Goal: Transaction & Acquisition: Register for event/course

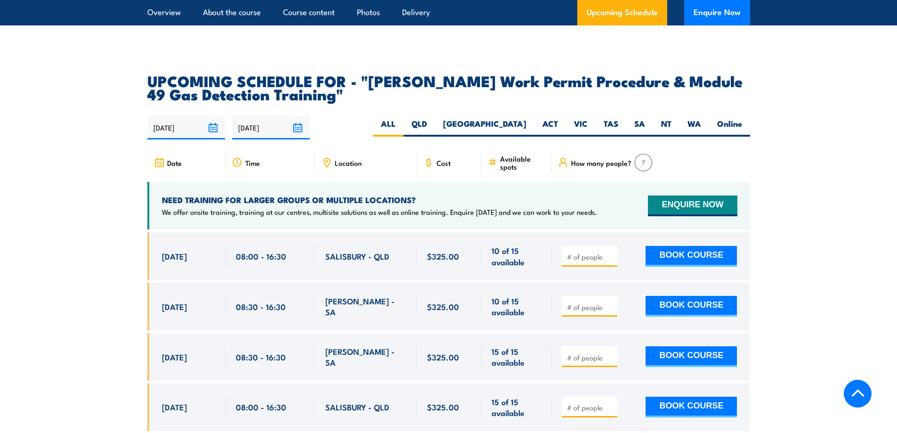
scroll to position [1506, 0]
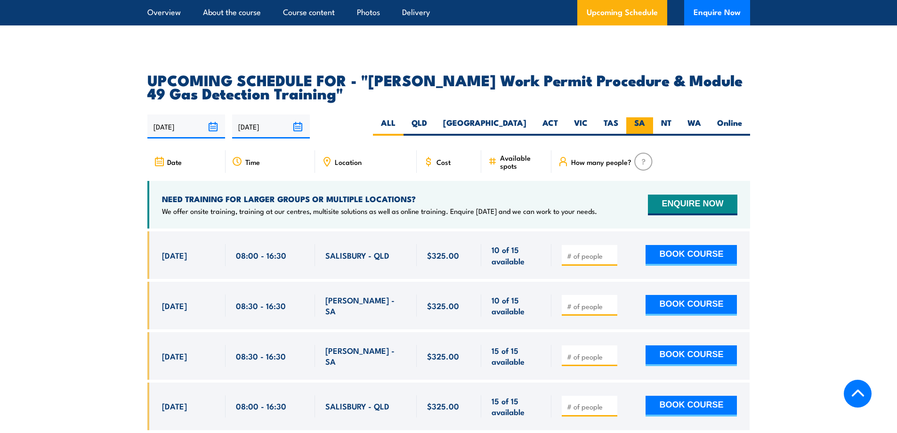
click at [641, 117] on label "SA" at bounding box center [639, 126] width 27 height 18
click at [645, 117] on input "SA" at bounding box center [648, 120] width 6 height 6
radio input "true"
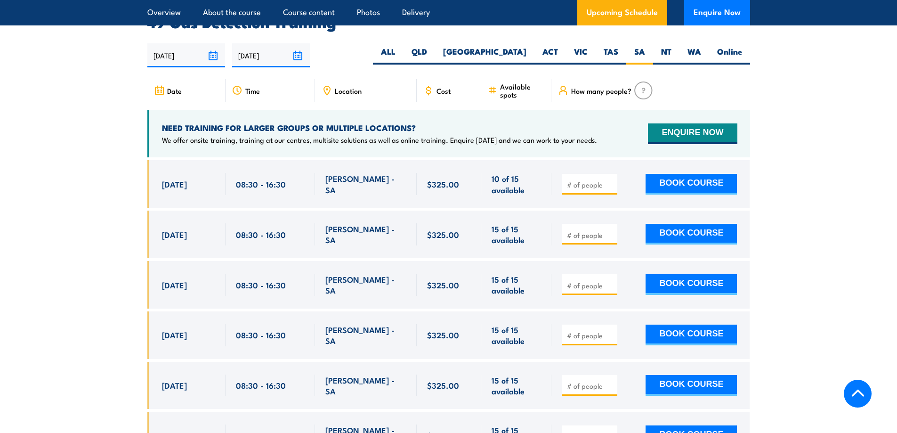
scroll to position [1554, 0]
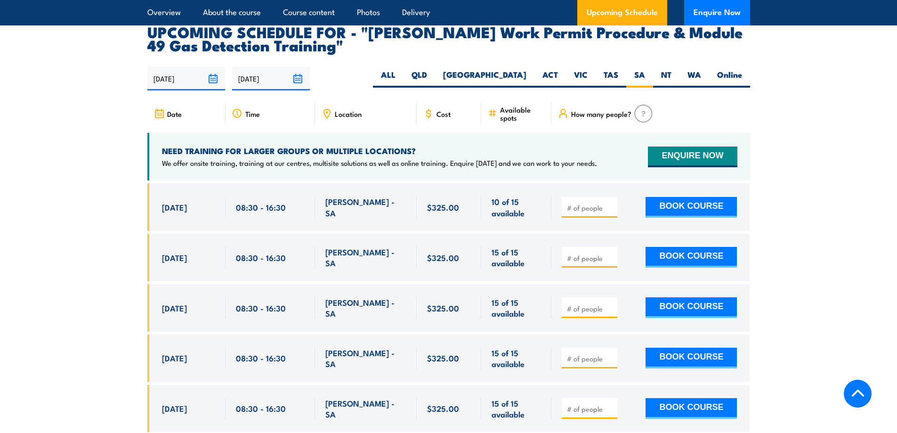
click at [594, 203] on input "number" at bounding box center [590, 207] width 47 height 9
type input "1"
click at [660, 197] on button "BOOK COURSE" at bounding box center [690, 207] width 91 height 21
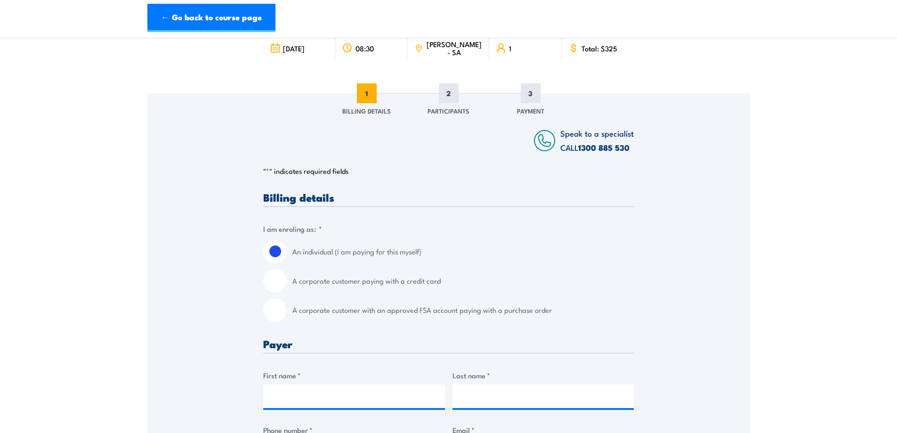
scroll to position [94, 0]
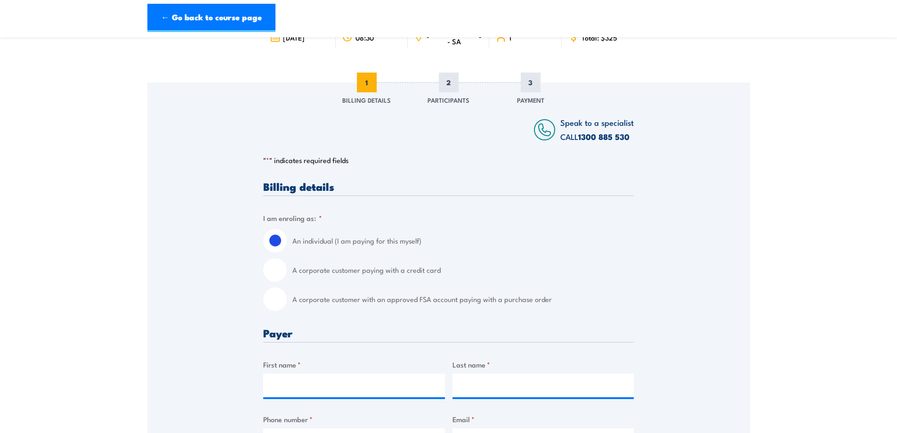
click at [277, 304] on input "A corporate customer with an approved FSA account paying with a purchase order" at bounding box center [275, 299] width 24 height 24
radio input "true"
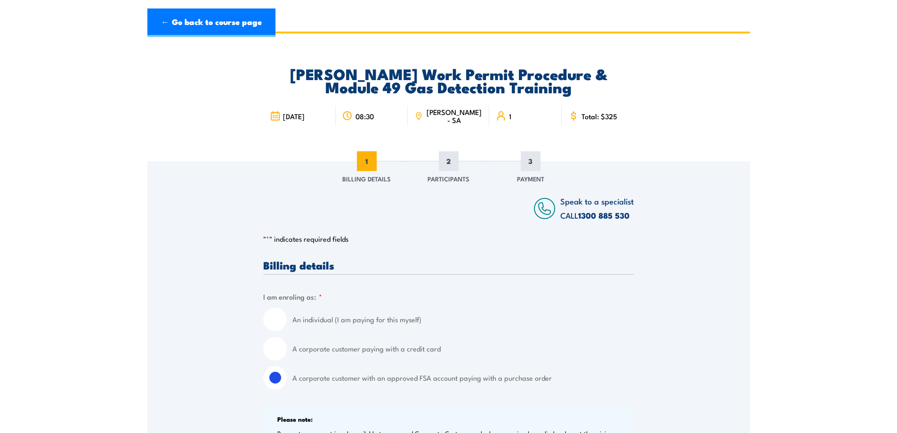
scroll to position [0, 0]
